Goal: Find specific page/section: Find specific page/section

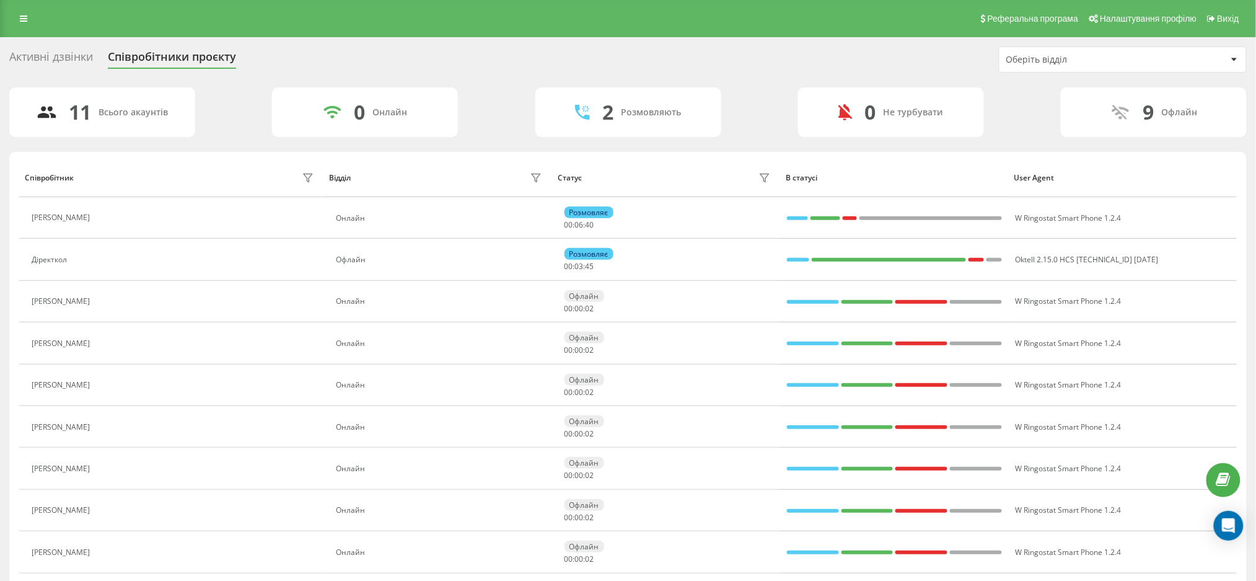
click at [84, 62] on div "Активні дзвінки" at bounding box center [51, 59] width 84 height 19
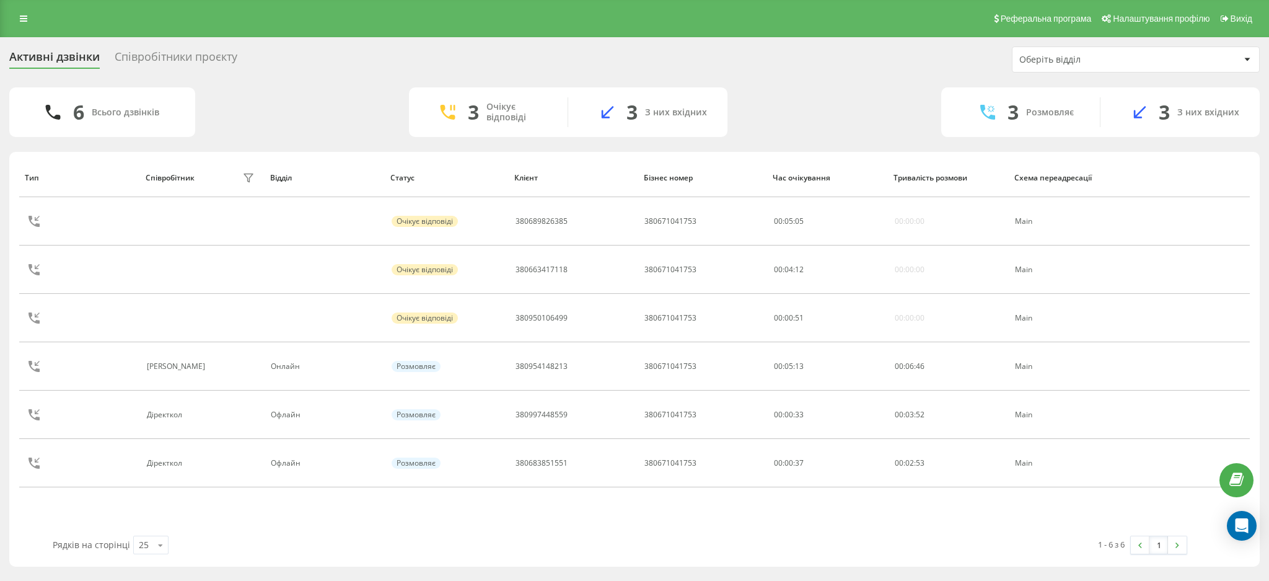
click at [134, 54] on div "Співробітники проєкту" at bounding box center [176, 59] width 123 height 19
